Goal: Ask a question: Seek information or help from site administrators or community

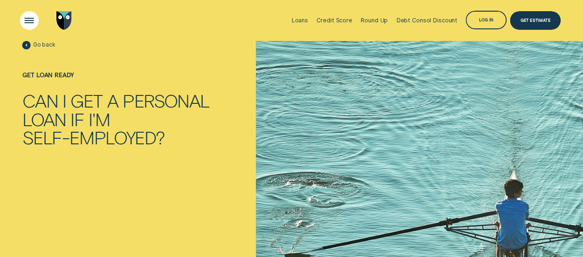
click at [32, 17] on div "Open Menu" at bounding box center [29, 20] width 26 height 26
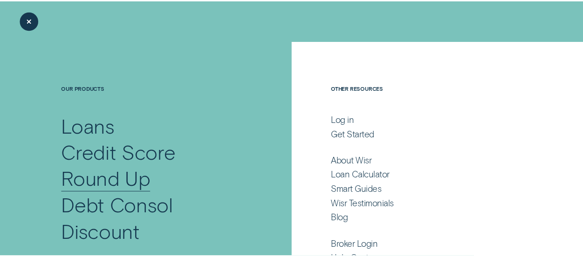
scroll to position [63, 0]
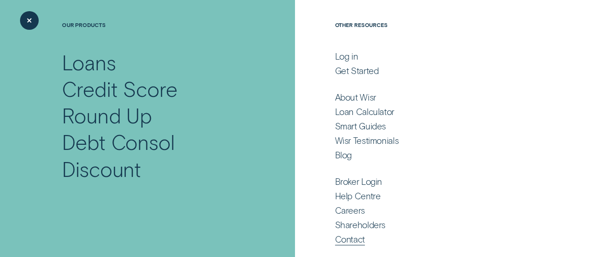
click at [339, 239] on div "Contact" at bounding box center [350, 239] width 30 height 11
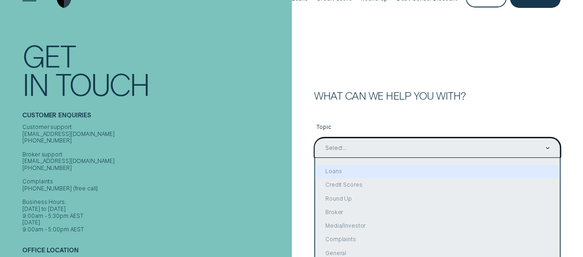
click at [360, 158] on div "option Loans focused, 2 of 10. 10 results available. Use Up and Down to choose …" at bounding box center [437, 148] width 247 height 21
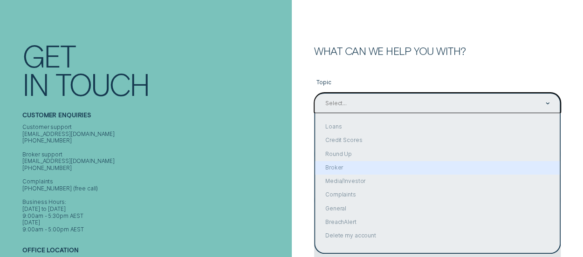
scroll to position [67, 0]
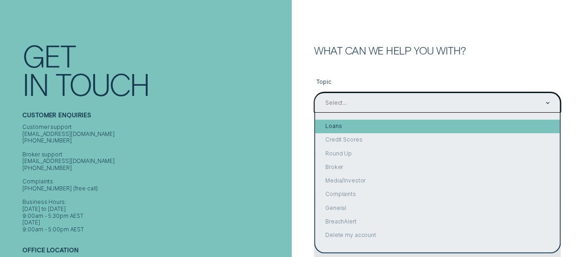
click at [362, 120] on div "Loans" at bounding box center [437, 127] width 245 height 14
type input "Loans"
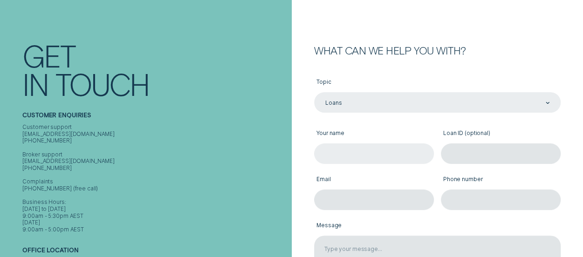
click at [356, 148] on input "Your name" at bounding box center [374, 154] width 120 height 21
type input "[PERSON_NAME]"
type input "[EMAIL_ADDRESS][DOMAIN_NAME]"
type input "0422752665"
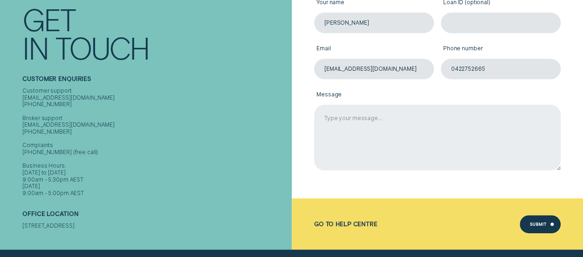
scroll to position [199, 0]
click at [372, 132] on textarea "Message" at bounding box center [437, 137] width 247 height 66
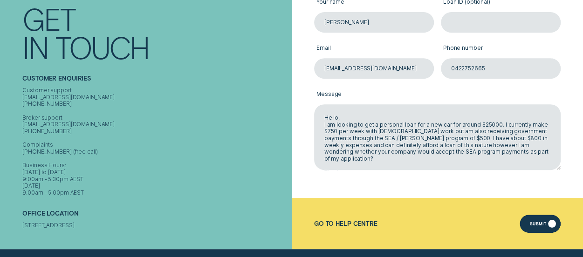
type textarea "Hello, I am looking to get a personal loan for a new car for around $25000. I c…"
click at [532, 223] on div "Submit" at bounding box center [538, 225] width 16 height 4
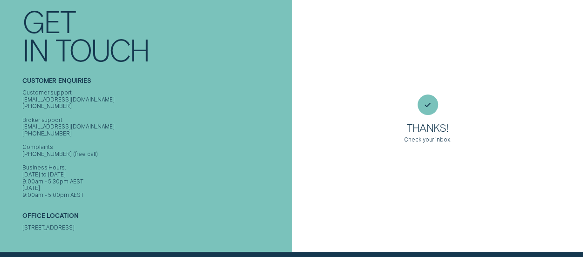
scroll to position [18, 0]
